Goal: Check status: Check status

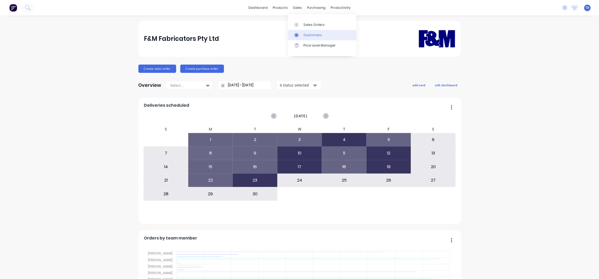
drag, startPoint x: 321, startPoint y: 25, endPoint x: 318, endPoint y: 32, distance: 7.3
click at [321, 25] on div "Sales Orders" at bounding box center [313, 24] width 21 height 5
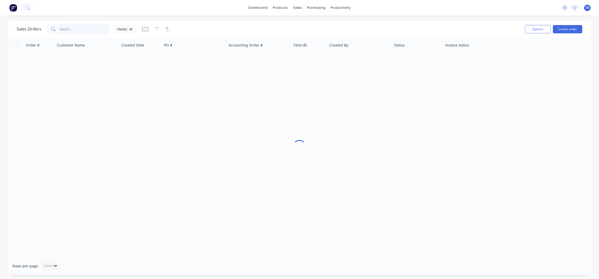
click at [95, 30] on input "text" at bounding box center [85, 29] width 50 height 10
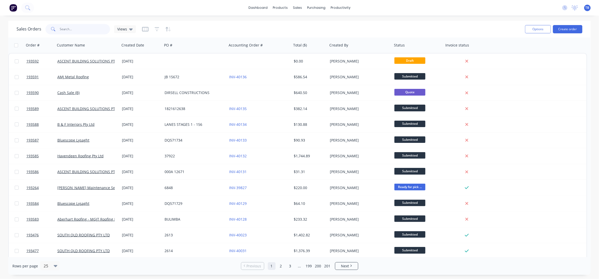
click at [75, 29] on input "text" at bounding box center [85, 29] width 50 height 10
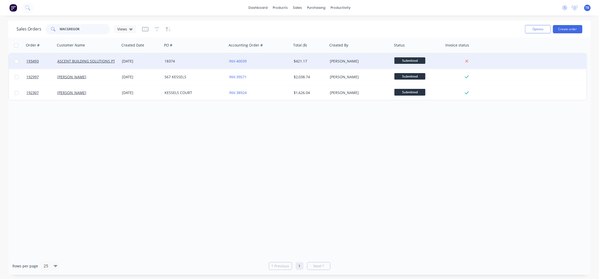
type input "MACGREGOR"
click at [205, 59] on div "18374" at bounding box center [192, 61] width 57 height 5
